Goal: Task Accomplishment & Management: Complete application form

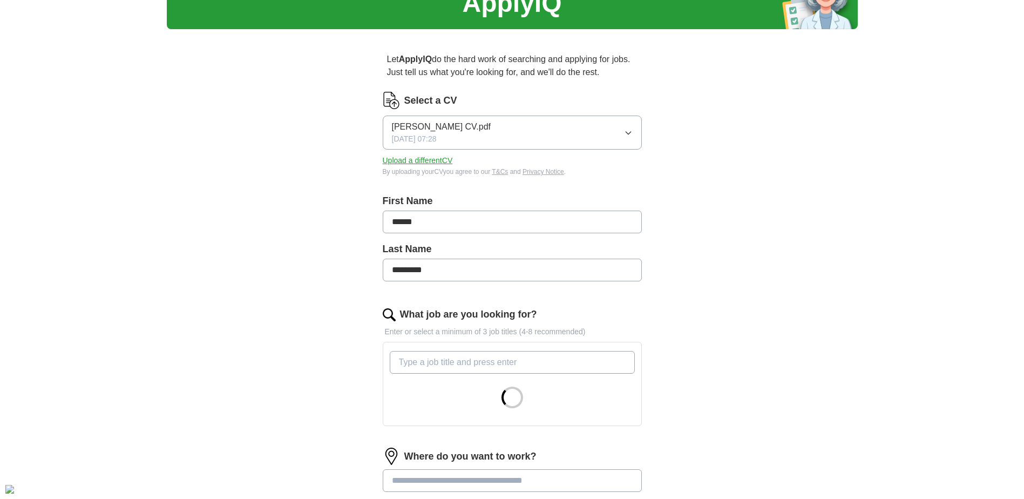
scroll to position [108, 0]
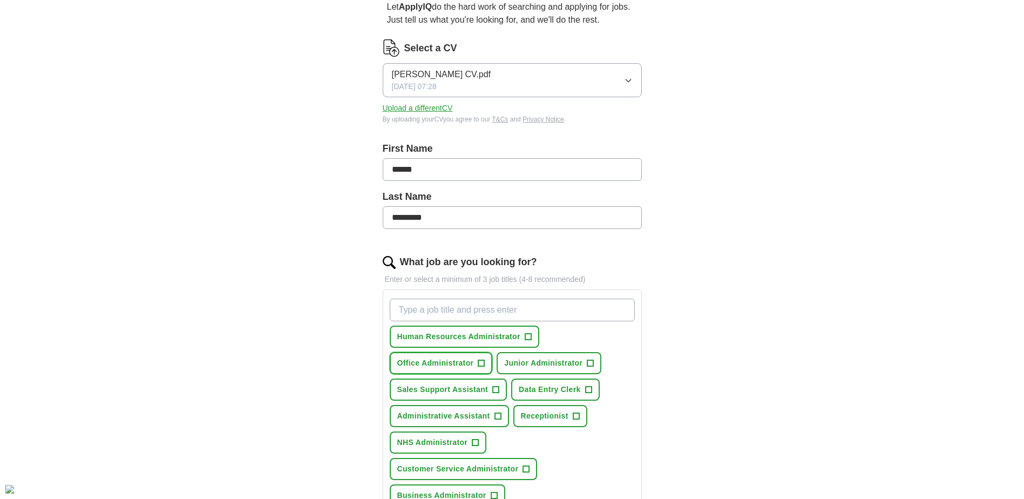
click at [476, 361] on button "Office Administrator +" at bounding box center [441, 363] width 103 height 22
click at [492, 387] on button "Sales Support Assistant +" at bounding box center [449, 389] width 118 height 22
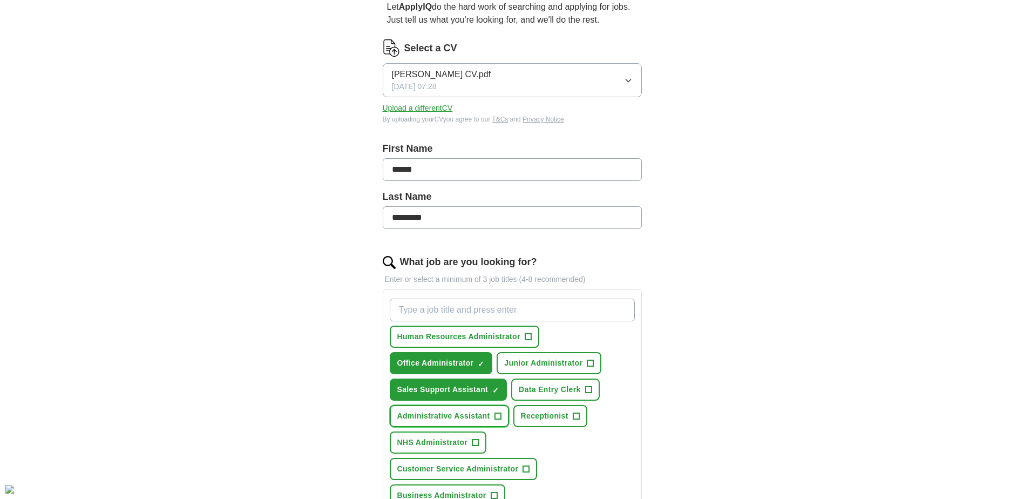
click at [500, 418] on span "+" at bounding box center [497, 416] width 6 height 9
click at [475, 439] on span "+" at bounding box center [475, 442] width 6 height 9
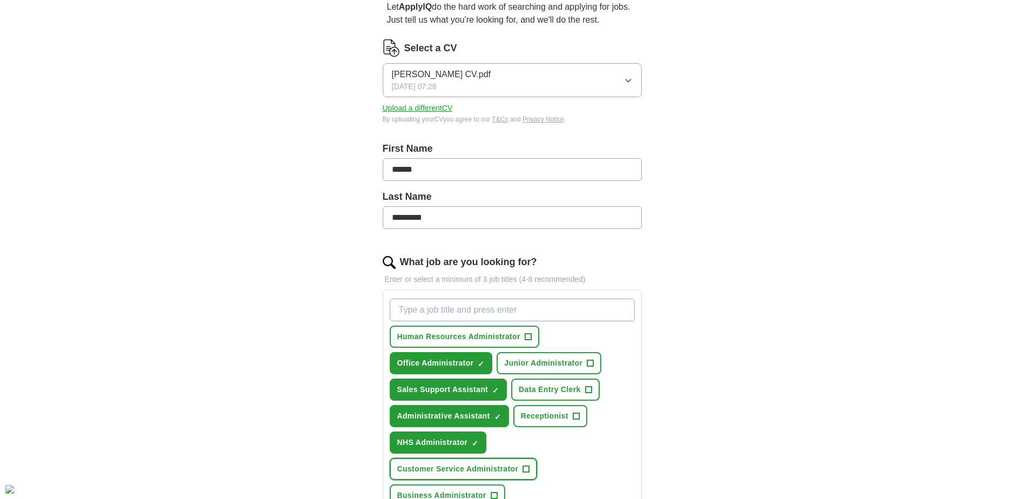
click at [522, 469] on button "Customer Service Administrator +" at bounding box center [464, 469] width 148 height 22
click at [497, 492] on span "+" at bounding box center [494, 495] width 6 height 9
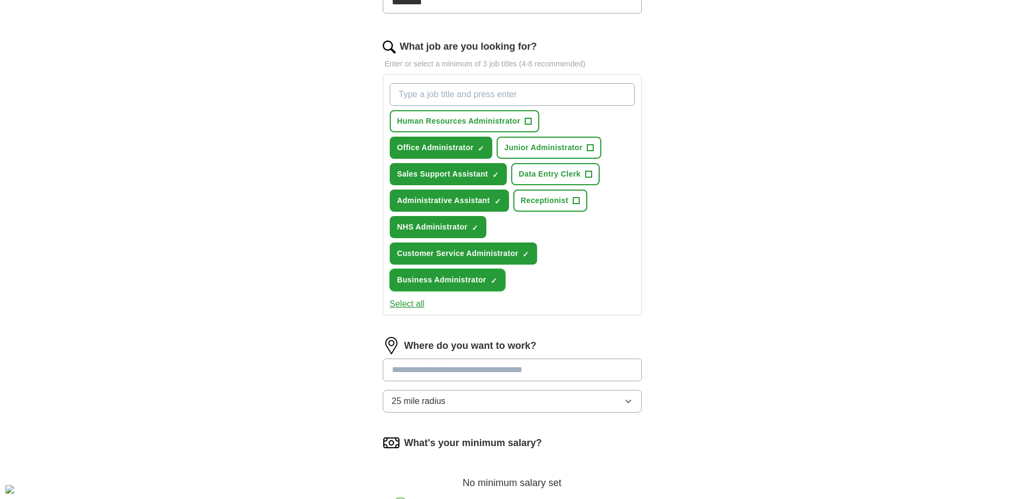
scroll to position [324, 0]
click at [555, 362] on input at bounding box center [512, 369] width 259 height 23
click at [738, 356] on div "ApplyIQ Let ApplyIQ do the hard work of searching and applying for jobs. Just t…" at bounding box center [512, 155] width 691 height 893
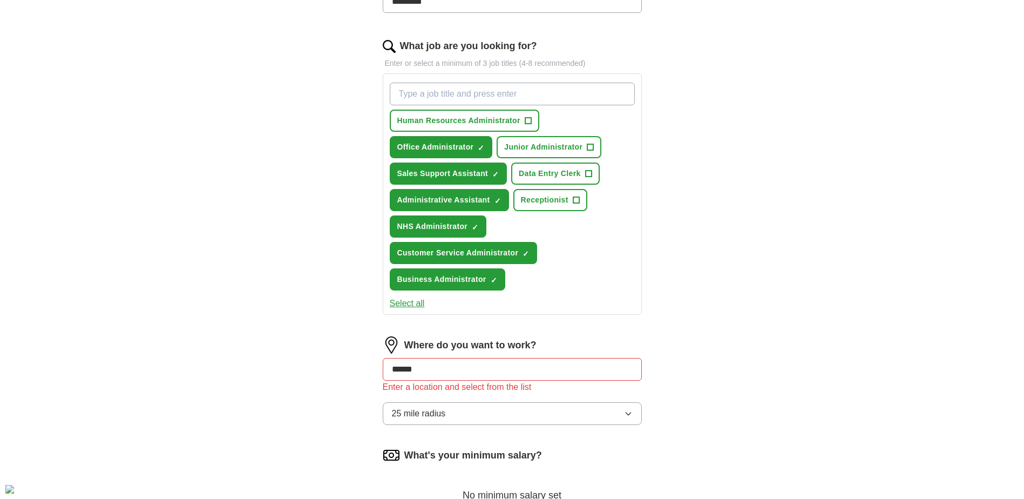
drag, startPoint x: 485, startPoint y: 370, endPoint x: 221, endPoint y: 337, distance: 266.5
click at [221, 337] on div "ApplyIQ Let ApplyIQ do the hard work of searching and applying for jobs. Just t…" at bounding box center [512, 162] width 691 height 906
type input "****"
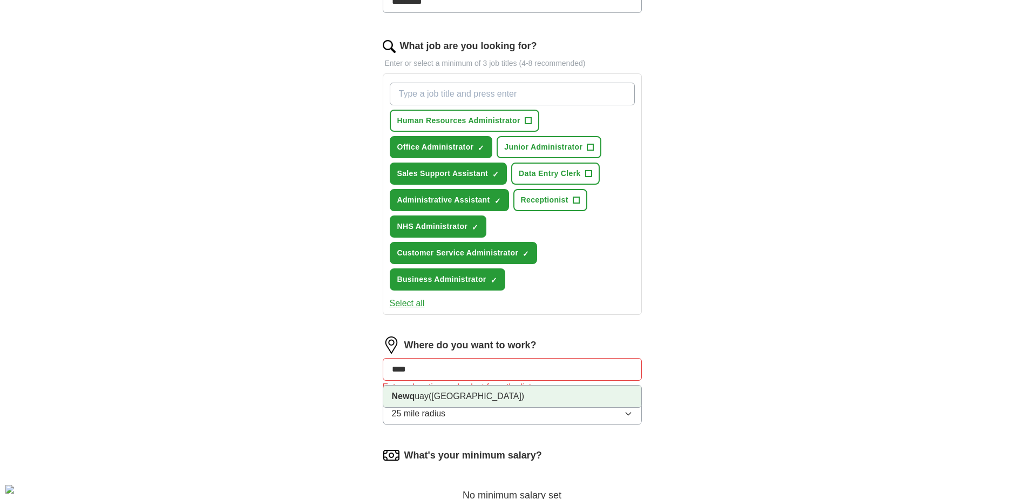
click at [417, 387] on li "Newq uay ([GEOGRAPHIC_DATA])" at bounding box center [512, 396] width 258 height 22
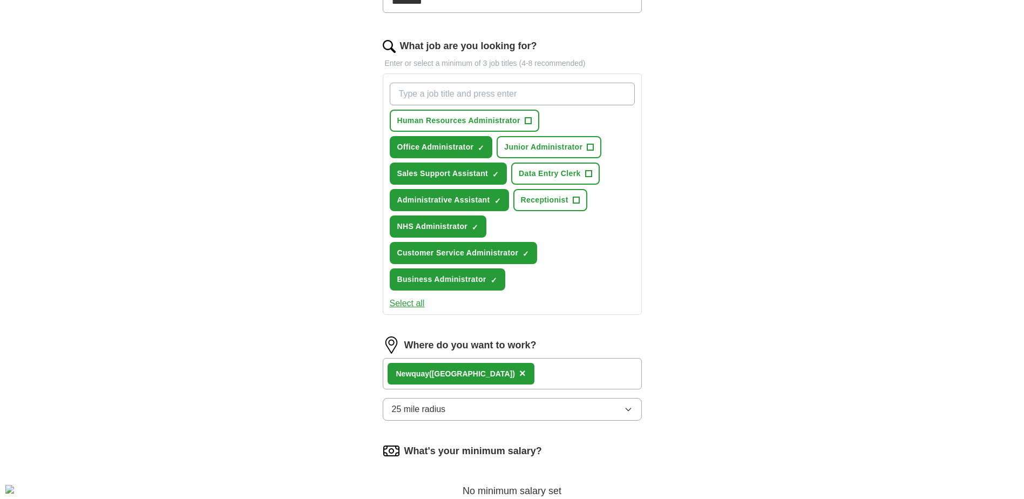
click at [415, 410] on span "25 mile radius" at bounding box center [419, 409] width 54 height 13
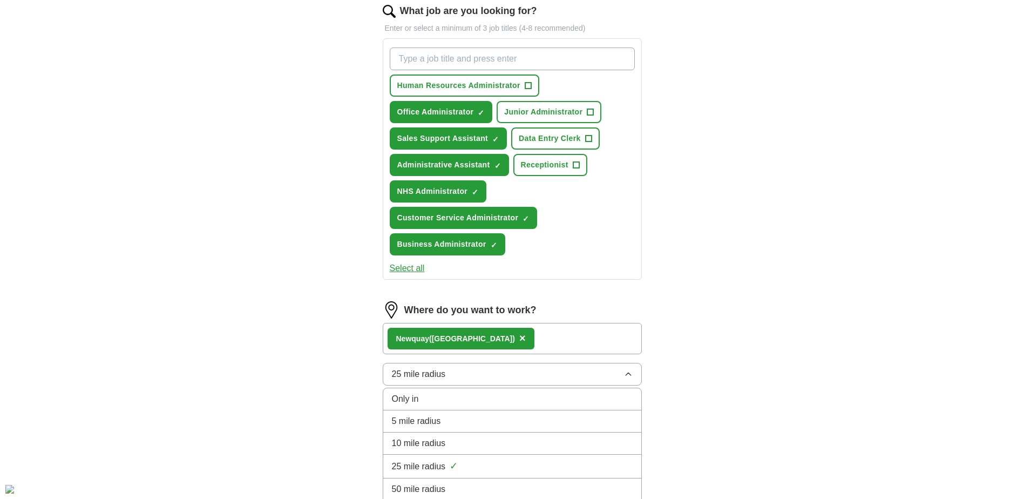
scroll to position [378, 0]
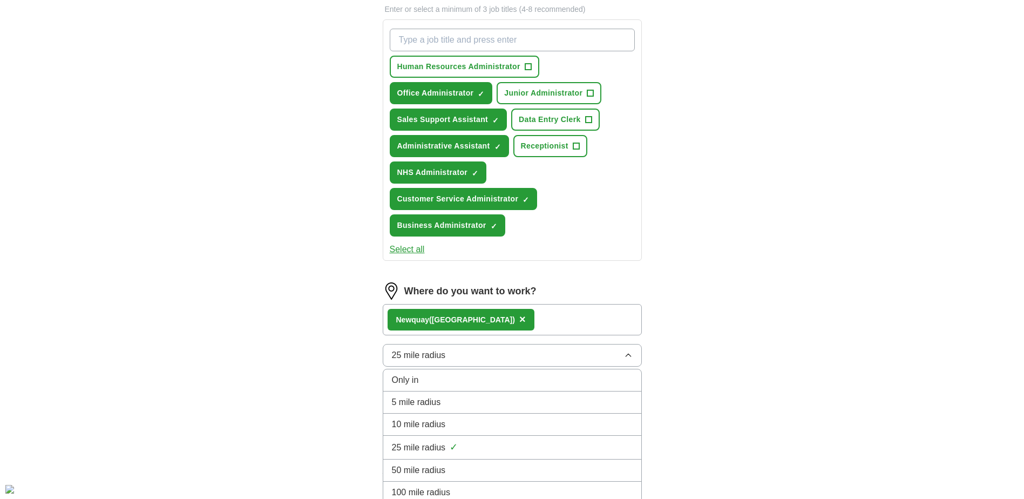
click at [748, 420] on div "ApplyIQ Let ApplyIQ do the hard work of searching and applying for jobs. Just t…" at bounding box center [512, 106] width 691 height 902
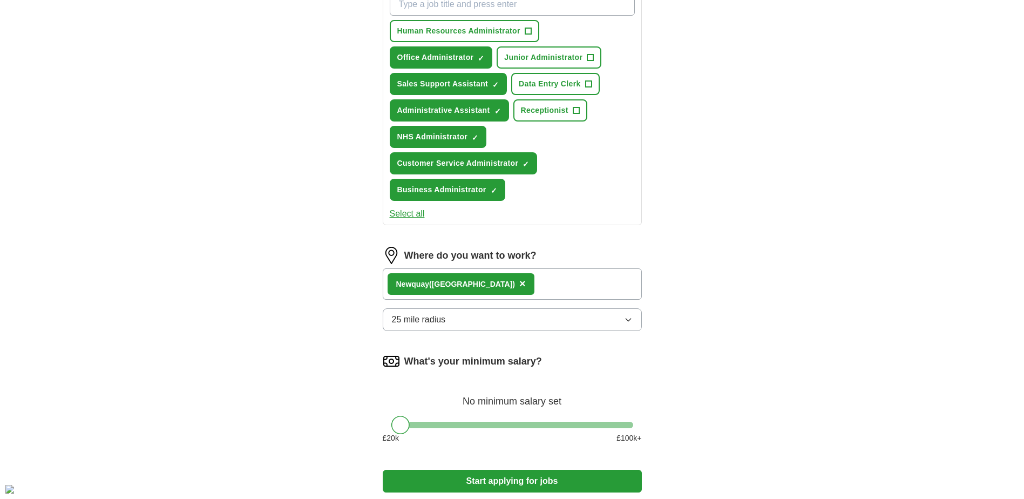
scroll to position [432, 0]
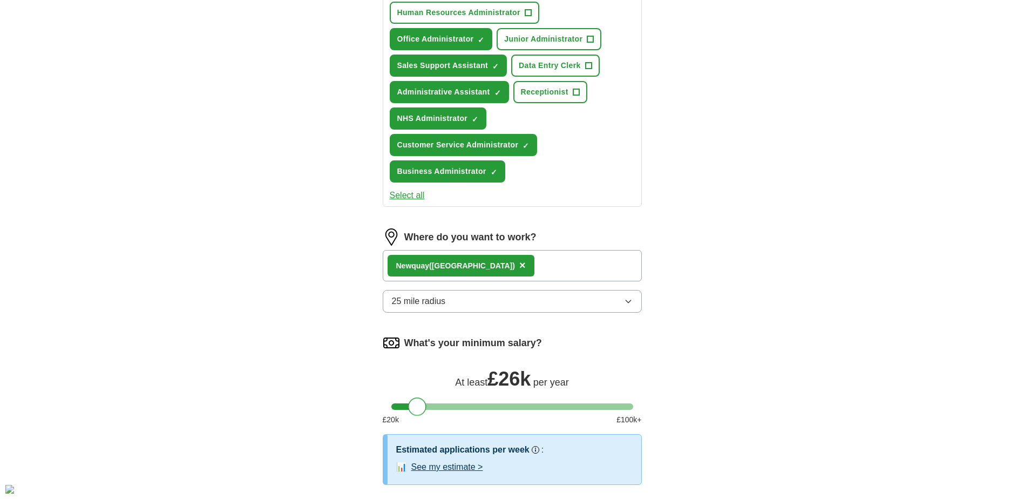
drag, startPoint x: 399, startPoint y: 406, endPoint x: 416, endPoint y: 408, distance: 16.2
click at [416, 408] on div at bounding box center [417, 406] width 18 height 18
click at [730, 341] on div "ApplyIQ Let ApplyIQ do the hard work of searching and applying for jobs. Just t…" at bounding box center [512, 77] width 691 height 953
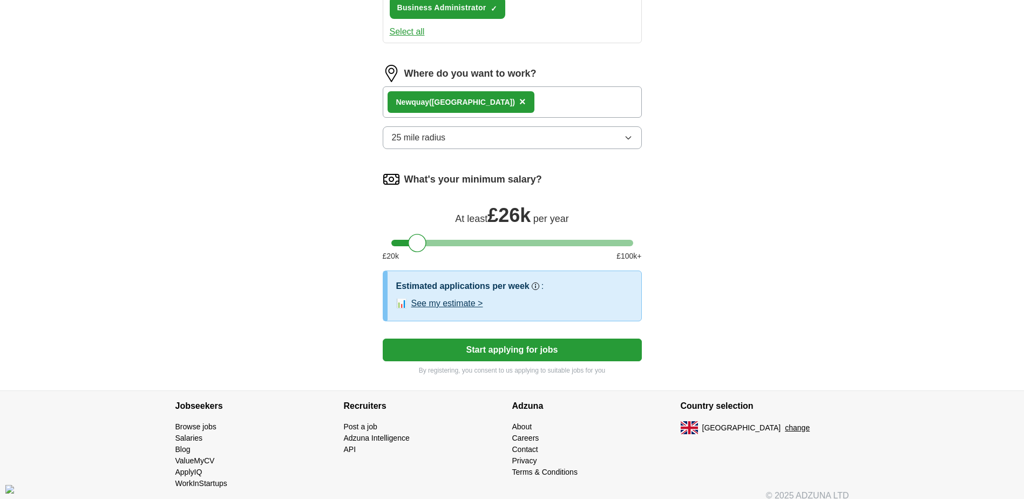
scroll to position [607, 0]
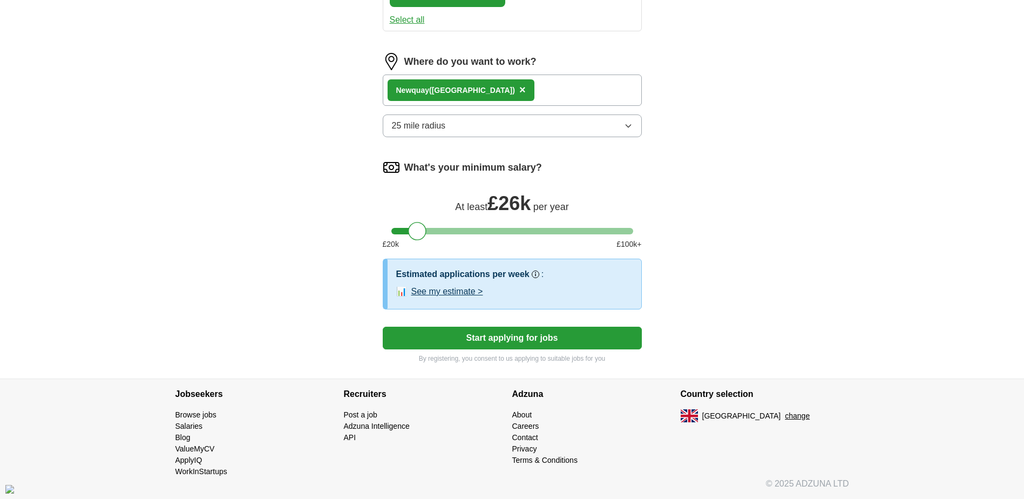
click at [560, 345] on button "Start applying for jobs" at bounding box center [512, 338] width 259 height 23
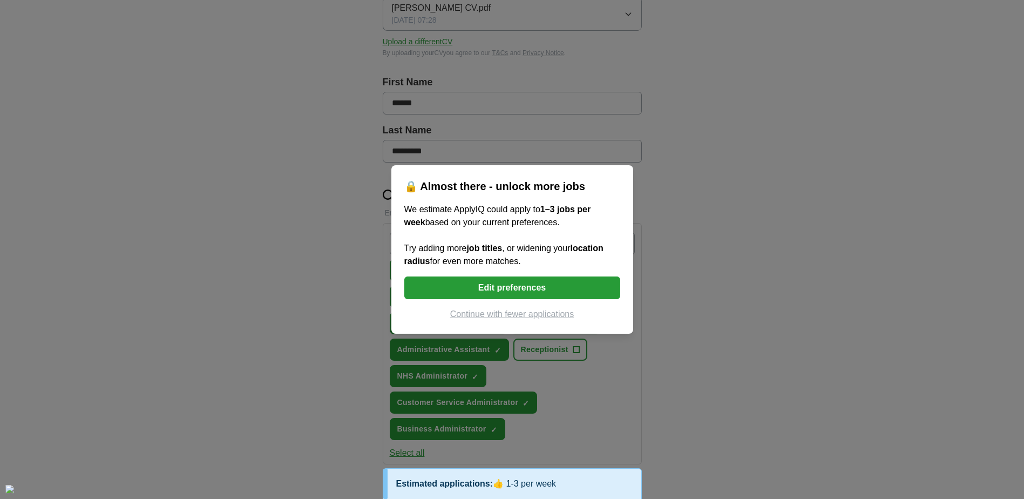
scroll to position [121, 0]
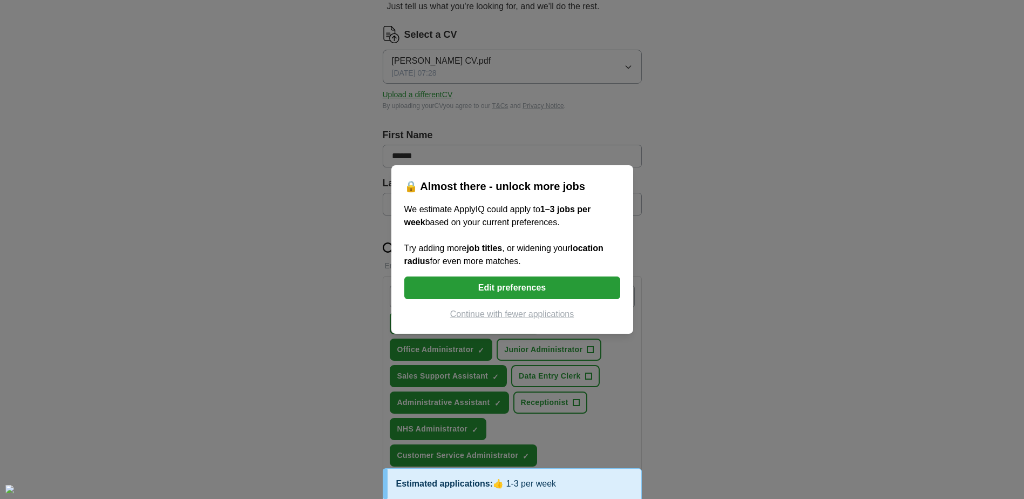
click at [781, 300] on div "🔒 Almost there - unlock more jobs We estimate ApplyIQ could apply to 1–3 jobs p…" at bounding box center [512, 249] width 1024 height 499
click at [489, 284] on button "Edit preferences" at bounding box center [512, 287] width 216 height 23
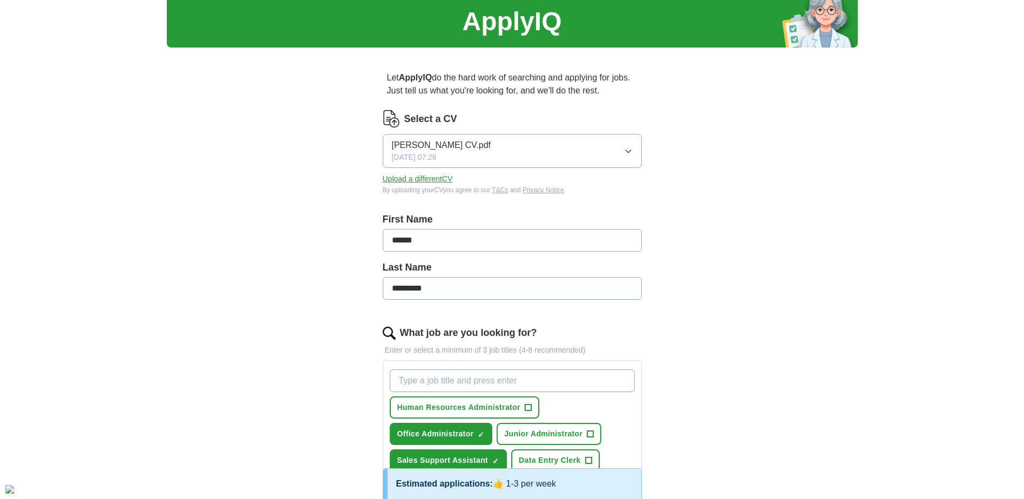
scroll to position [0, 0]
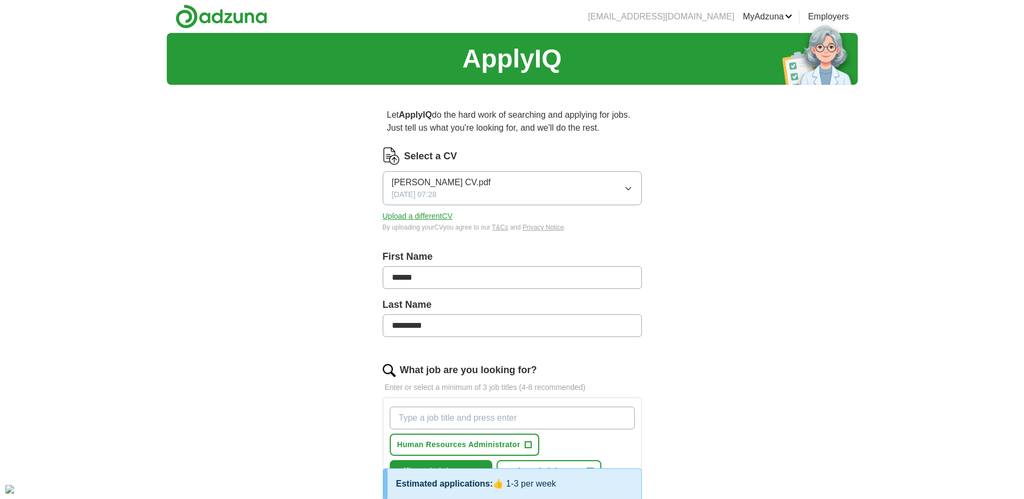
click at [0, 0] on link "Posted jobs" at bounding box center [0, 0] width 0 height 0
